Goal: Information Seeking & Learning: Find specific fact

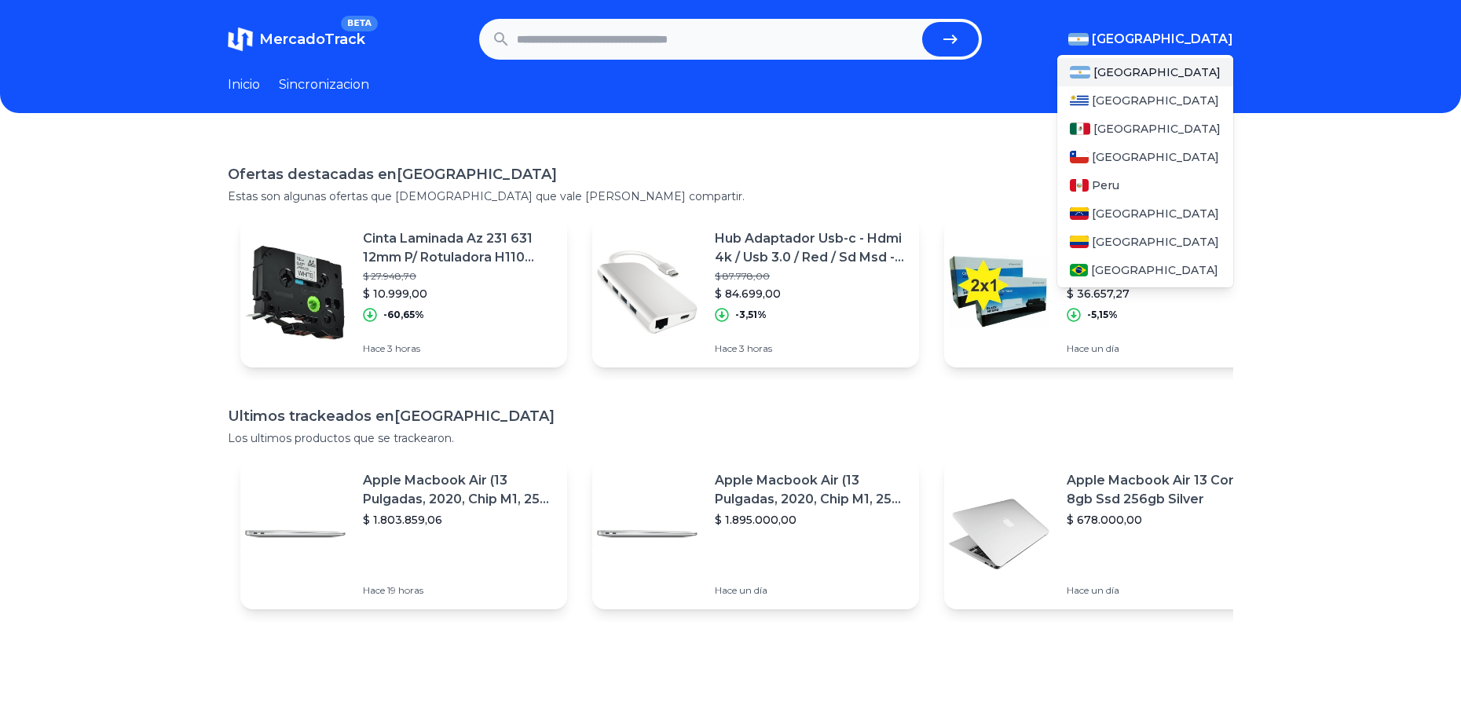
click at [1229, 30] on span "[GEOGRAPHIC_DATA]" at bounding box center [1161, 39] width 141 height 19
click at [1161, 121] on div "[GEOGRAPHIC_DATA]" at bounding box center [1145, 129] width 176 height 28
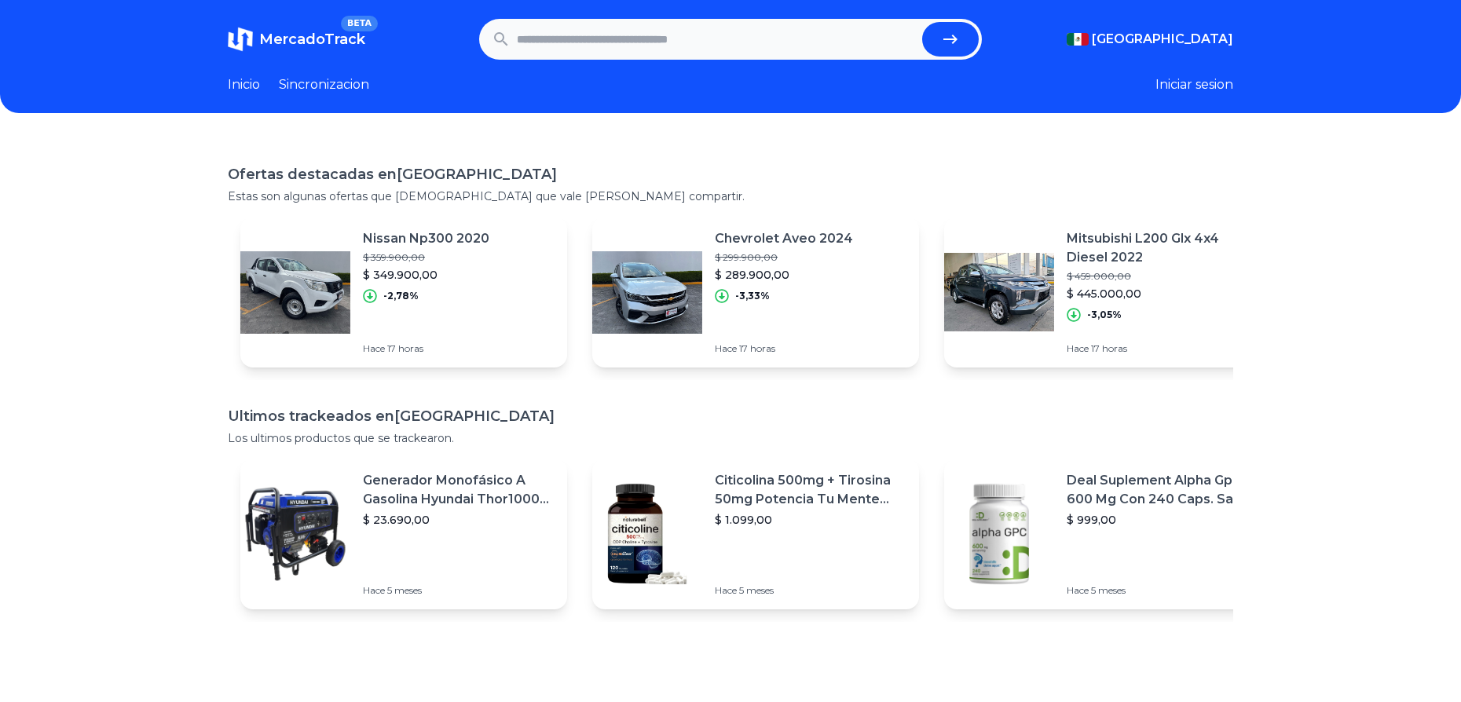
click at [1427, 296] on div "Ofertas destacadas en Mexico Estas son algunas ofertas que creemos que vale la …" at bounding box center [730, 489] width 1461 height 702
click at [616, 38] on input "text" at bounding box center [716, 39] width 399 height 35
type input "**********"
click at [922, 22] on button "submit" at bounding box center [950, 39] width 57 height 35
